Goal: Task Accomplishment & Management: Use online tool/utility

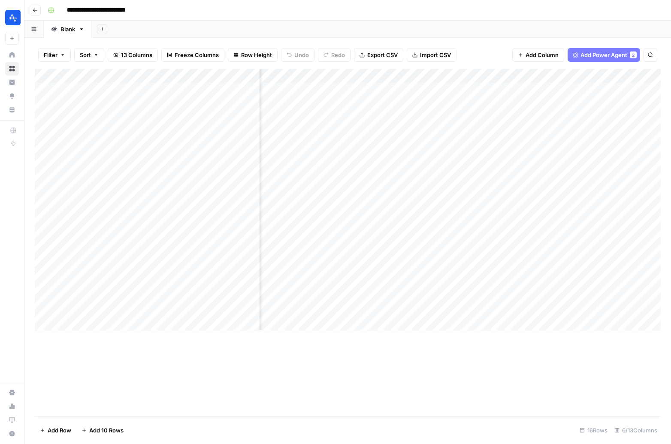
scroll to position [0, 134]
click at [605, 265] on div "Add Column" at bounding box center [348, 200] width 626 height 262
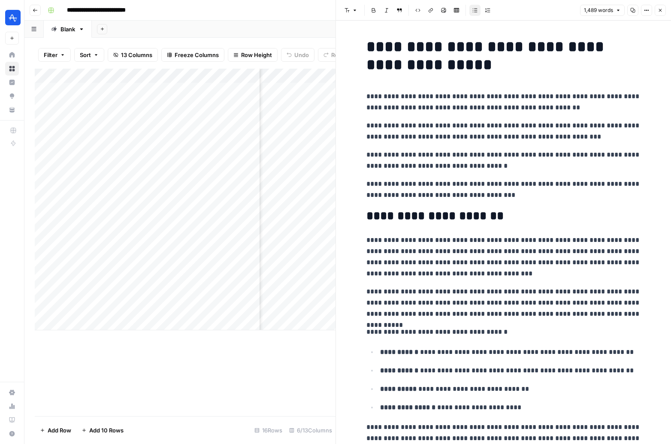
click at [660, 14] on button "Close" at bounding box center [660, 10] width 11 height 11
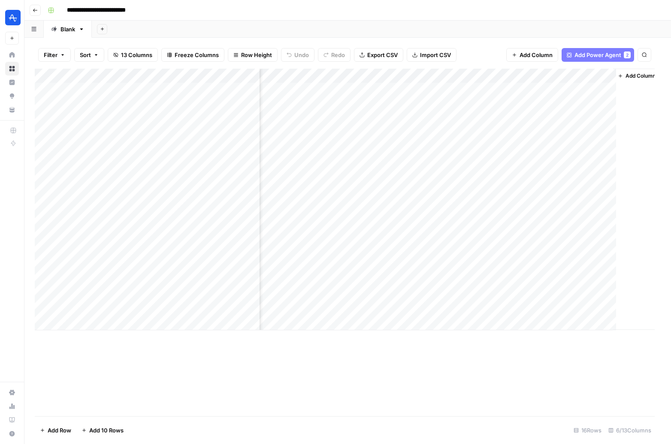
scroll to position [0, 124]
click at [523, 264] on div "Add Column" at bounding box center [348, 200] width 626 height 262
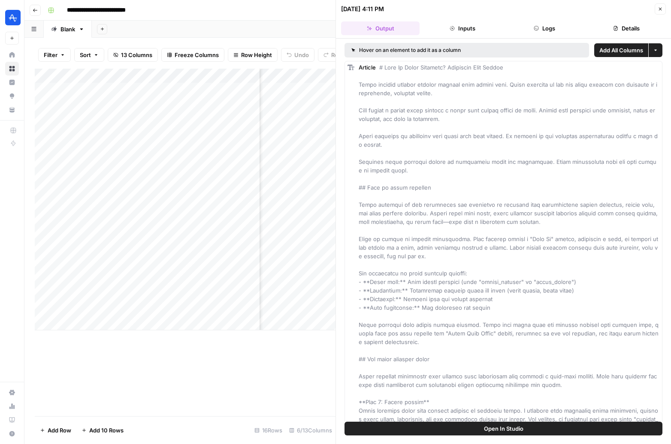
click at [659, 12] on button "Close" at bounding box center [660, 8] width 11 height 11
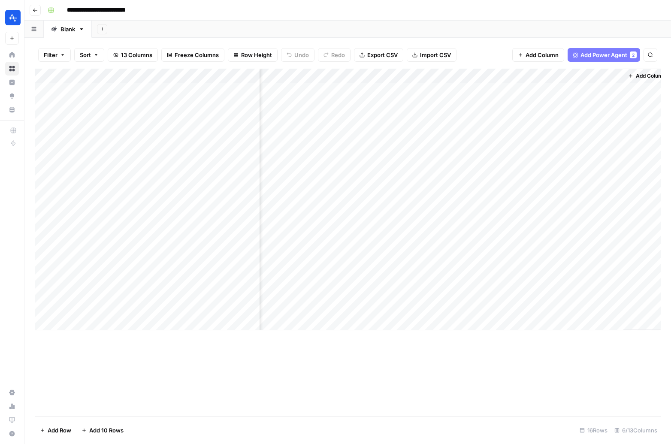
click at [464, 259] on div "Add Column" at bounding box center [348, 200] width 626 height 262
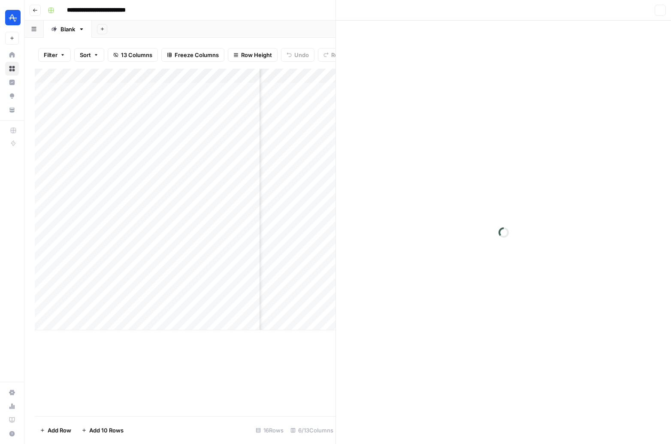
click at [529, 75] on div at bounding box center [503, 233] width 335 height 424
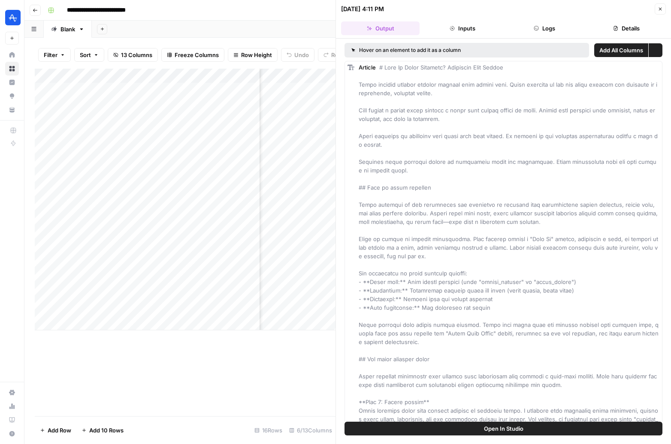
click at [660, 8] on icon "button" at bounding box center [660, 8] width 5 height 5
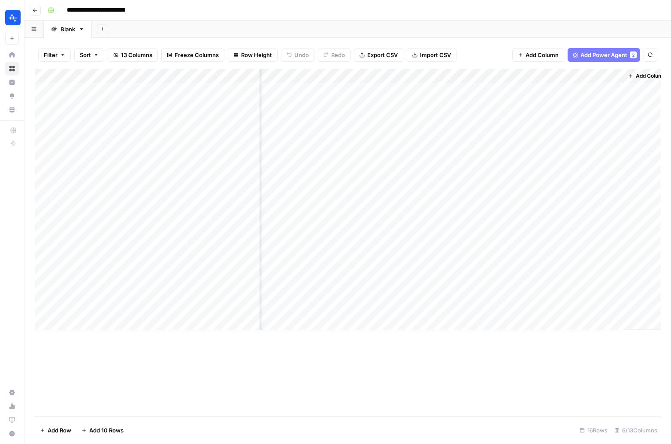
click at [529, 76] on div "Add Column" at bounding box center [348, 200] width 626 height 262
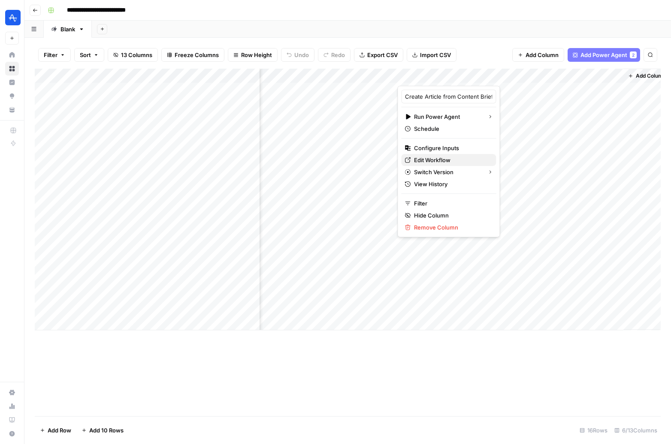
click at [448, 164] on link "Edit Workflow" at bounding box center [448, 160] width 95 height 12
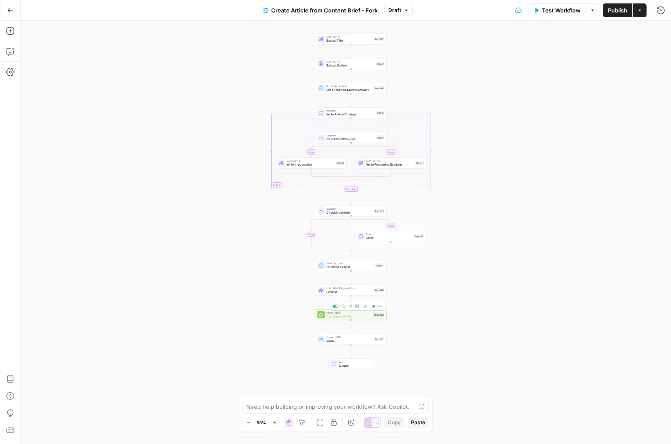
click at [359, 317] on span "Add Internal Links" at bounding box center [349, 316] width 45 height 5
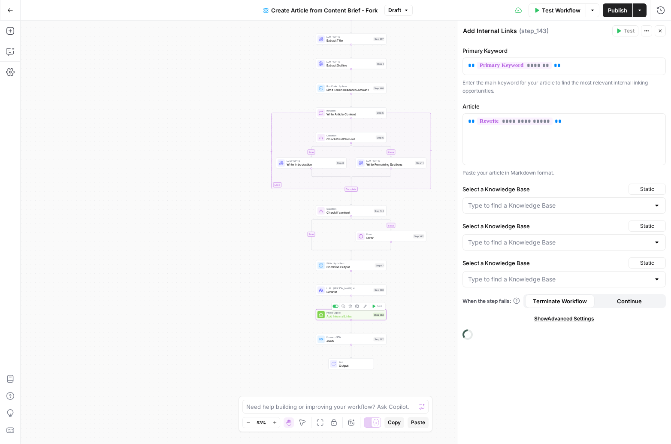
type input "Amplitude - Explore"
type input "Amplitude - Templates"
type input "Amplitude - Tracking Pages"
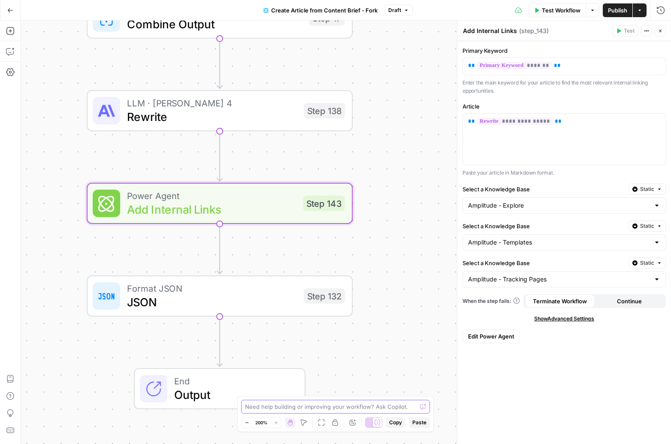
click at [315, 409] on textarea at bounding box center [331, 407] width 172 height 9
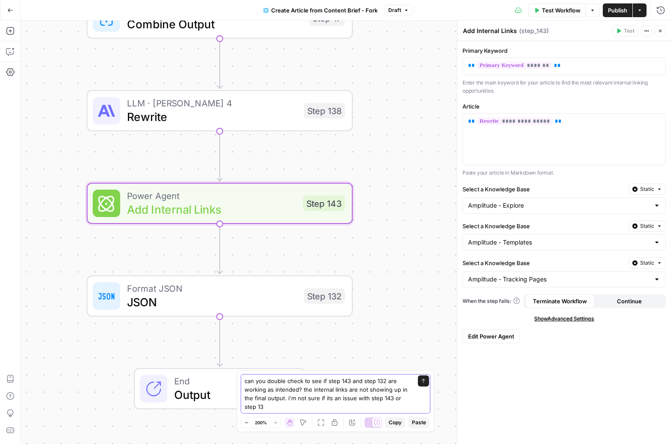
type textarea "can you double check to see if step 143 and step 132 are working as intended? t…"
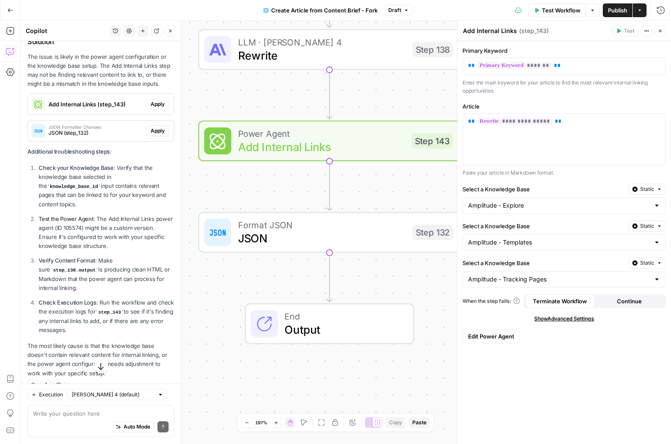
scroll to position [183, 0]
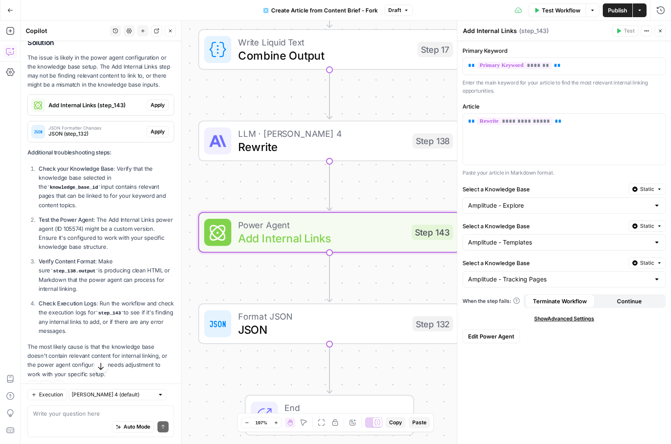
click at [138, 106] on span "Add Internal Links (step_143)" at bounding box center [96, 105] width 95 height 9
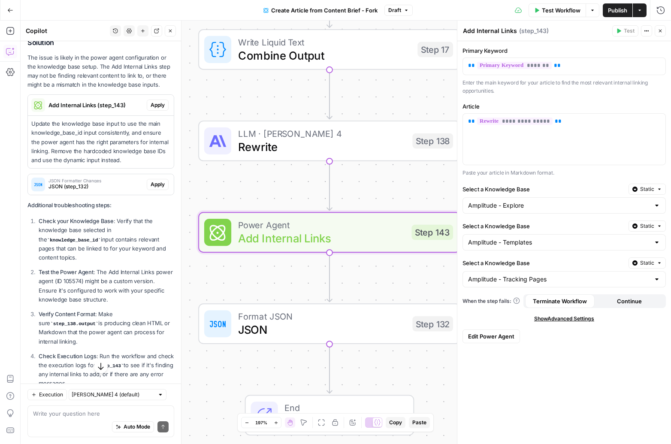
click at [154, 105] on span "Apply" at bounding box center [158, 105] width 14 height 8
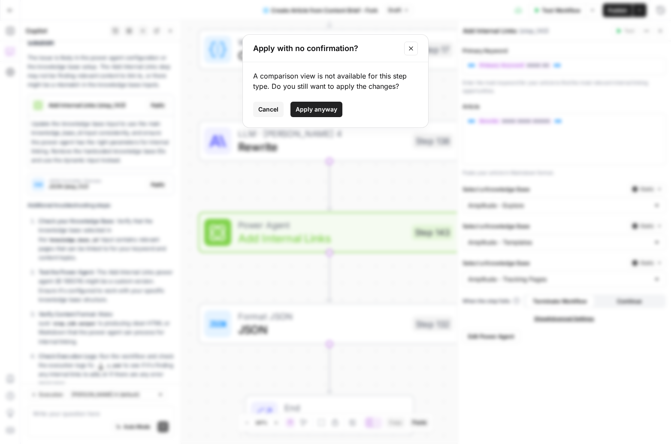
click at [306, 112] on span "Apply anyway" at bounding box center [317, 109] width 42 height 9
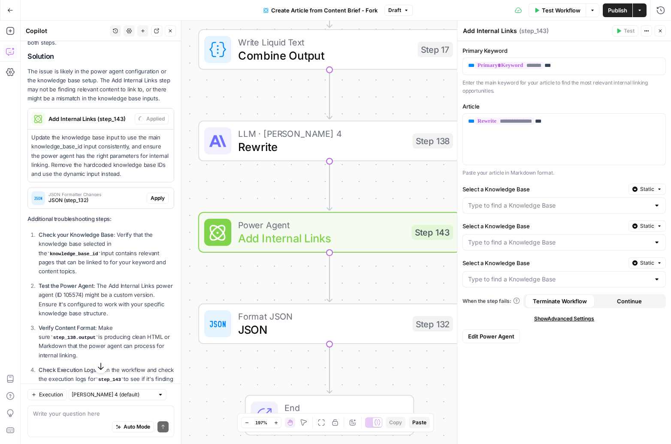
scroll to position [197, 0]
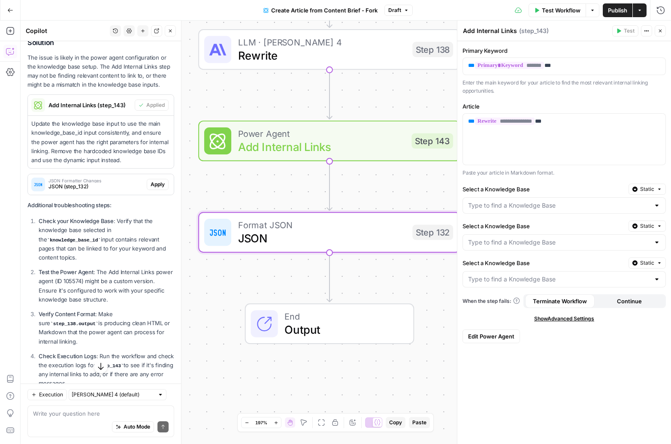
click at [126, 186] on span "JSON (step_132)" at bounding box center [96, 187] width 95 height 8
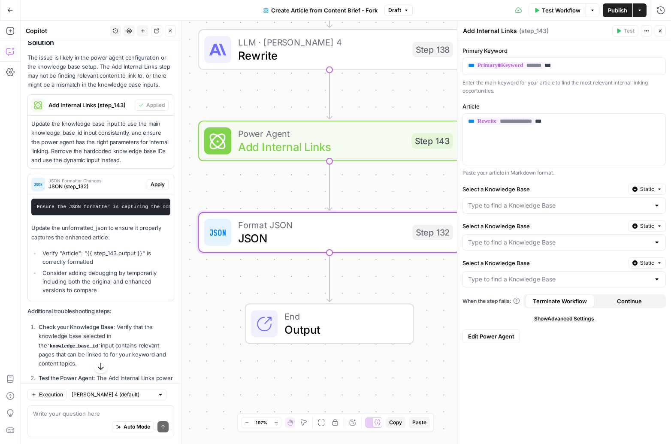
click at [154, 184] on span "Apply" at bounding box center [158, 185] width 14 height 8
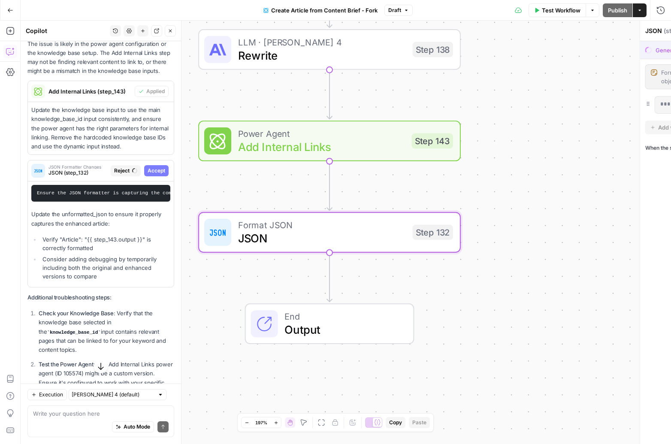
scroll to position [183, 0]
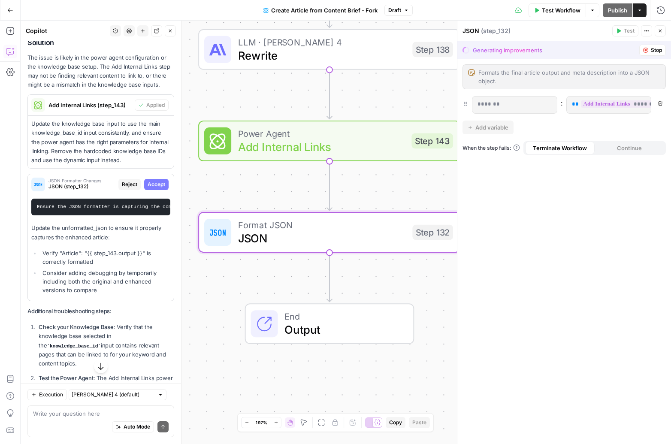
click at [158, 185] on span "Accept" at bounding box center [157, 185] width 18 height 8
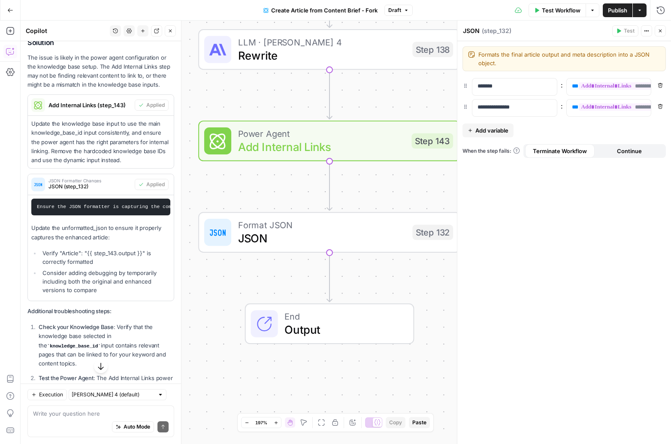
scroll to position [370, 0]
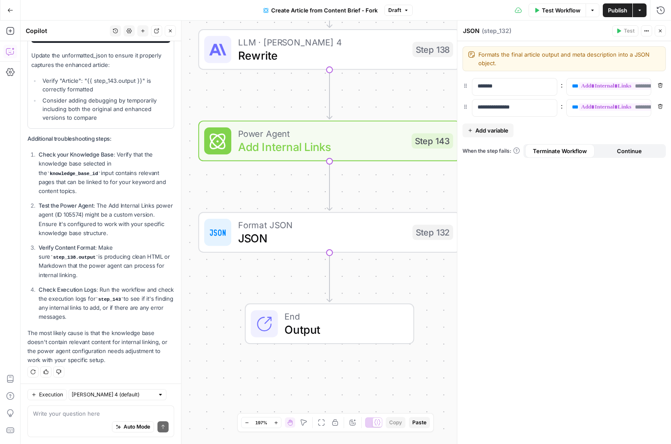
click at [364, 242] on span "JSON" at bounding box center [322, 238] width 168 height 17
click at [660, 31] on icon "button" at bounding box center [660, 30] width 5 height 5
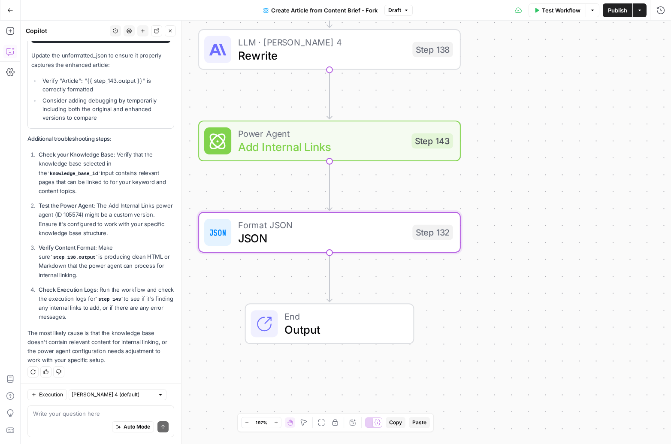
click at [384, 153] on span "Add Internal Links" at bounding box center [321, 147] width 167 height 17
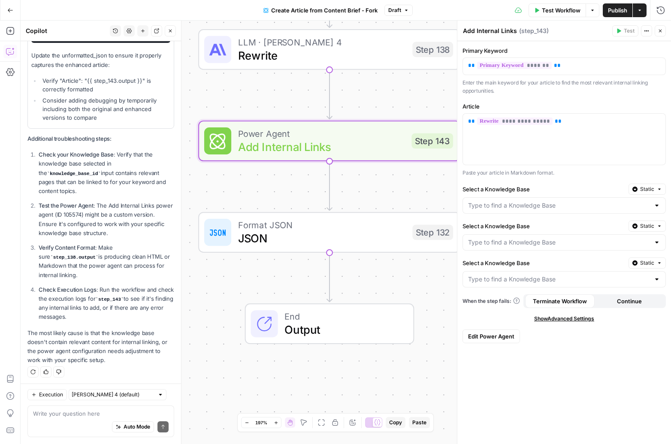
click at [480, 339] on span "Edit Power Agent" at bounding box center [491, 336] width 46 height 9
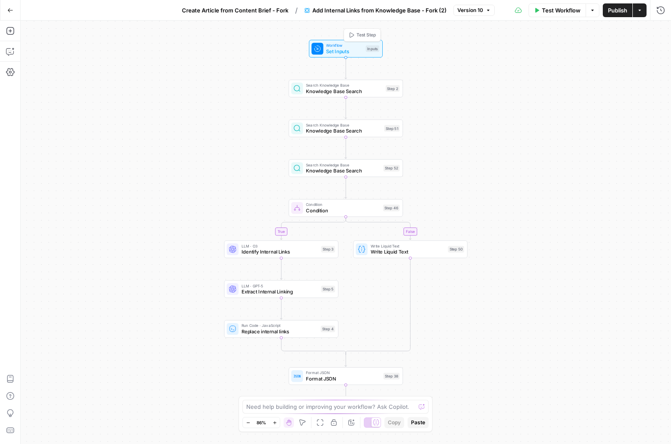
click at [333, 51] on span "Set Inputs" at bounding box center [344, 51] width 36 height 7
click at [325, 84] on span "Search Knowledge Base" at bounding box center [344, 85] width 77 height 6
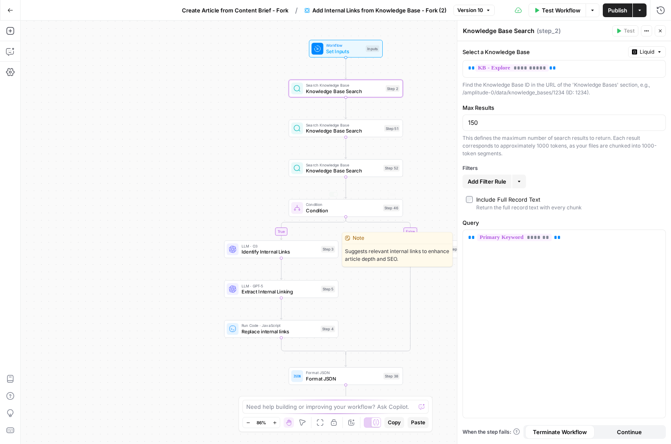
click at [280, 253] on span "Identify Internal Links" at bounding box center [280, 251] width 77 height 7
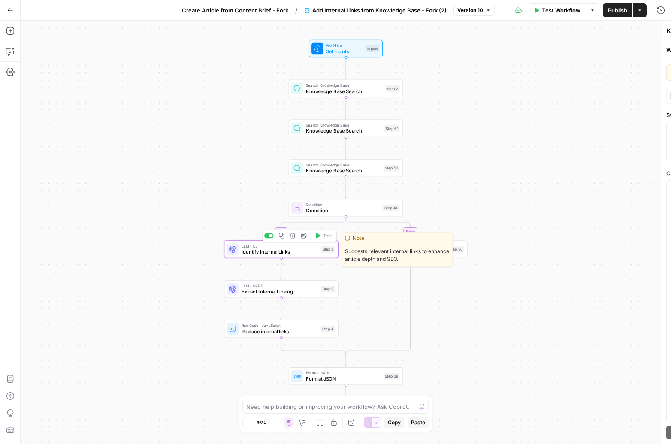
type textarea "Identify Internal Links"
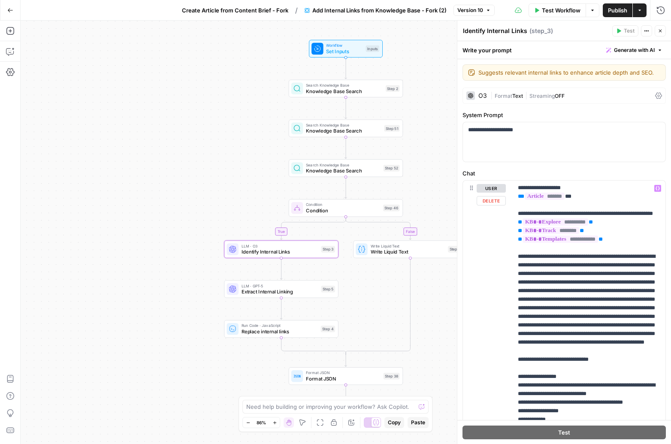
scroll to position [155, 0]
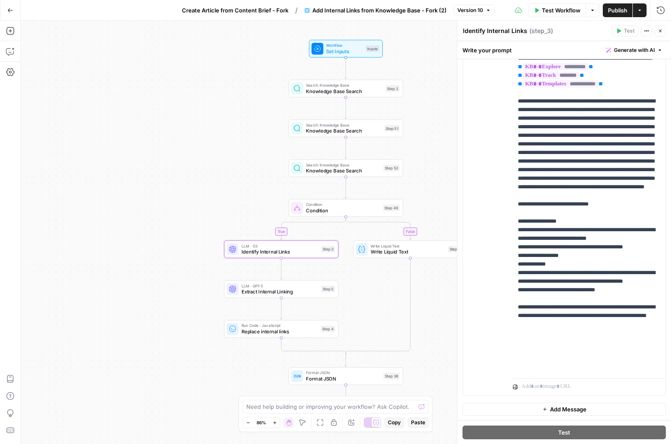
click at [286, 290] on span "Extract Internal Linking" at bounding box center [280, 291] width 77 height 7
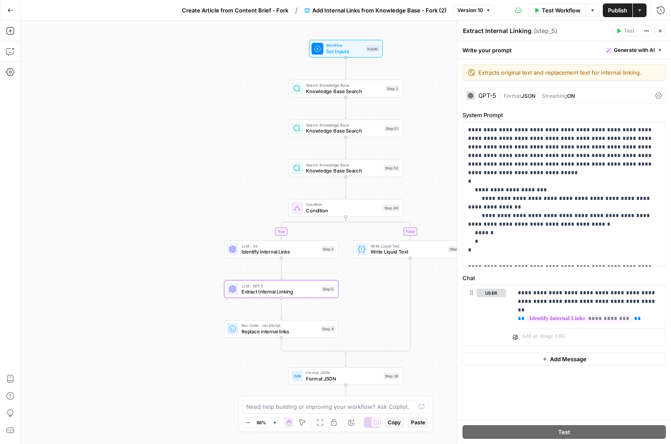
click at [643, 9] on icon "button" at bounding box center [640, 10] width 5 height 5
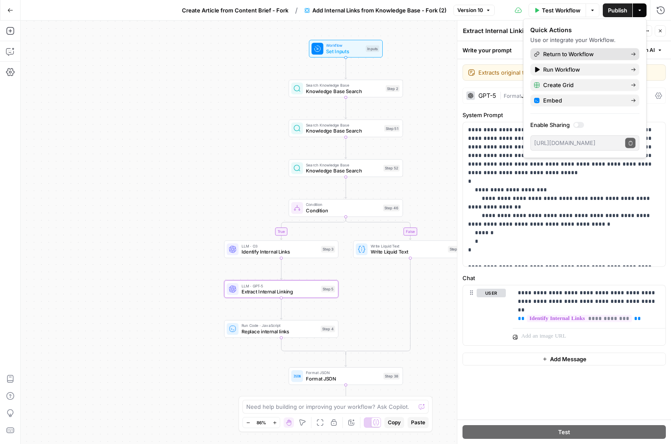
click at [572, 56] on span "Return to Workflow" at bounding box center [584, 54] width 81 height 9
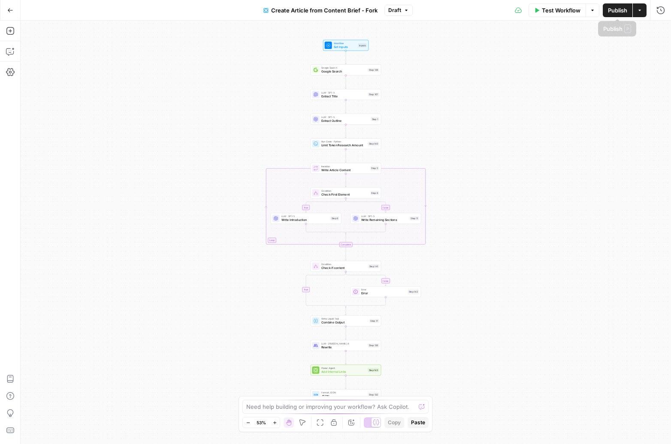
click at [644, 10] on button "Actions" at bounding box center [640, 10] width 14 height 14
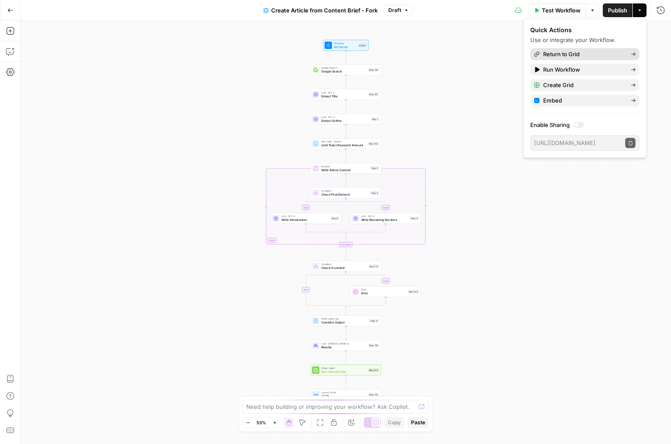
click at [589, 54] on span "Return to Grid" at bounding box center [584, 54] width 81 height 9
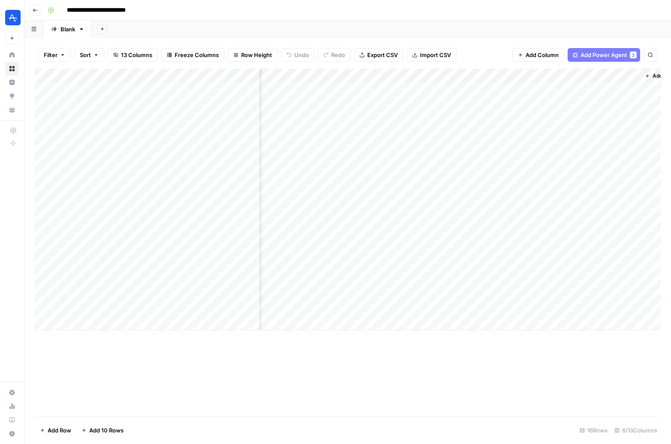
scroll to position [0, 134]
click at [604, 264] on div "Add Column" at bounding box center [348, 200] width 626 height 262
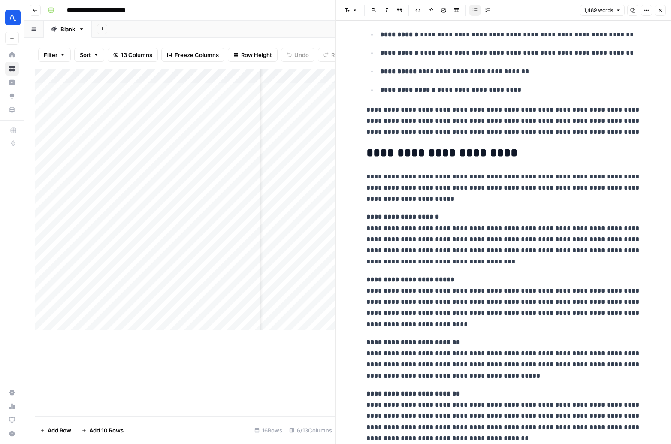
scroll to position [270, 0]
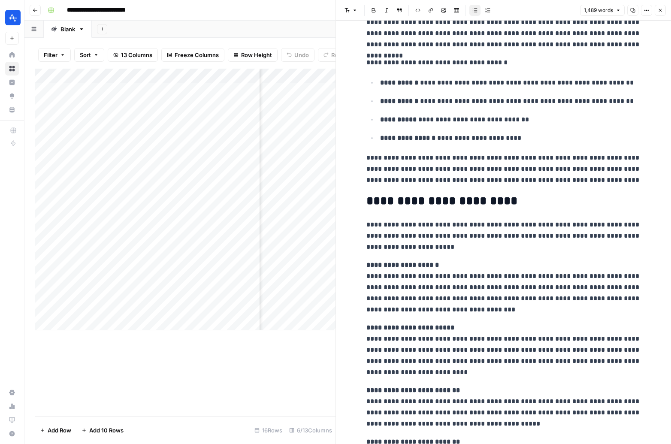
click at [663, 15] on button "Close" at bounding box center [660, 10] width 11 height 11
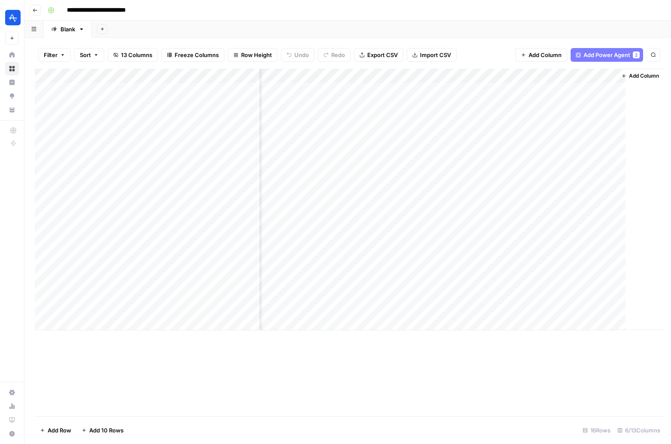
scroll to position [0, 124]
